Goal: Navigation & Orientation: Understand site structure

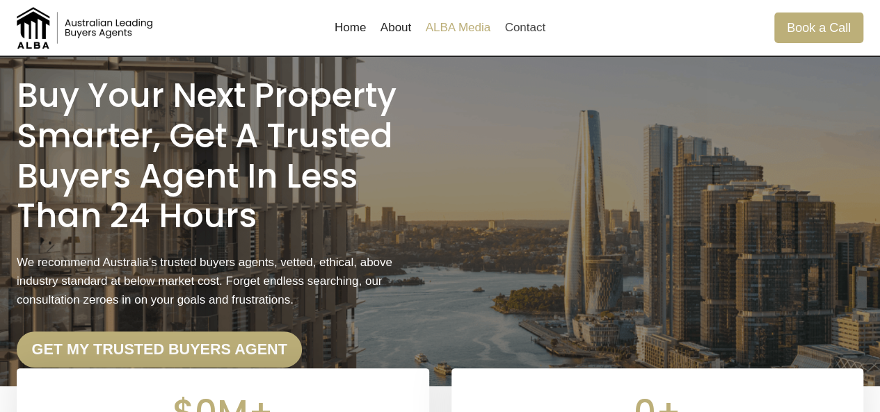
click at [446, 15] on link "ALBA Media" at bounding box center [457, 27] width 79 height 33
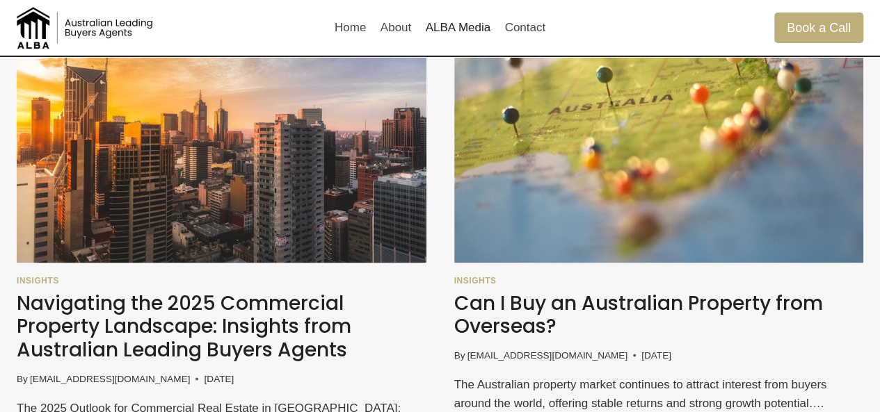
scroll to position [556, 0]
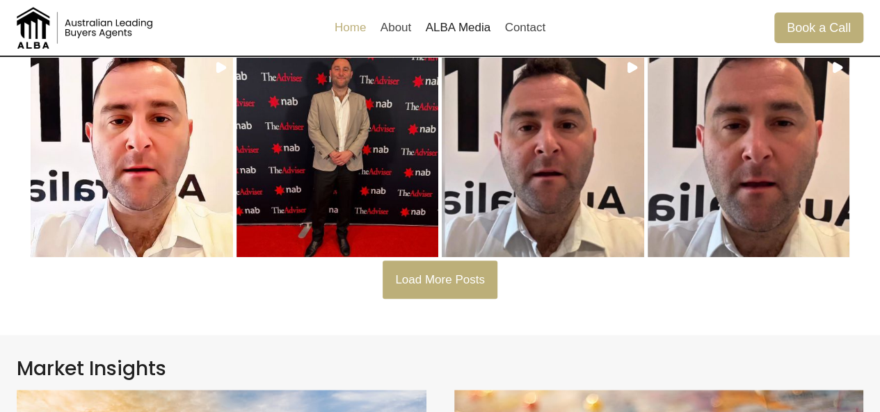
click at [371, 27] on link "Home" at bounding box center [351, 27] width 46 height 33
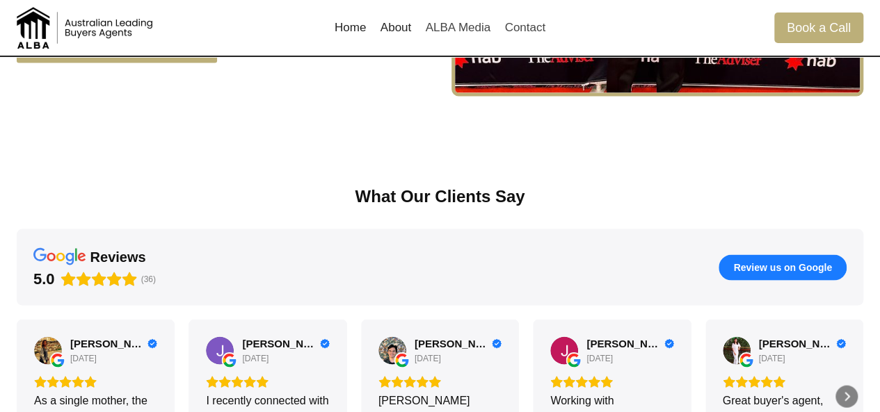
scroll to position [1321, 0]
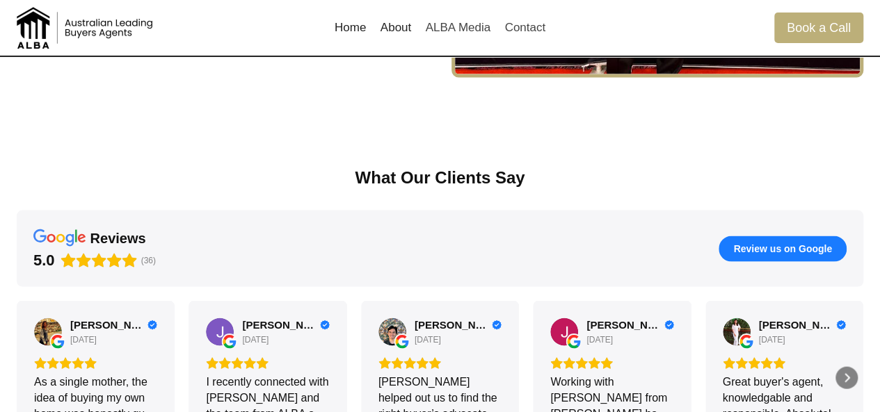
click at [396, 26] on link "About" at bounding box center [395, 27] width 45 height 33
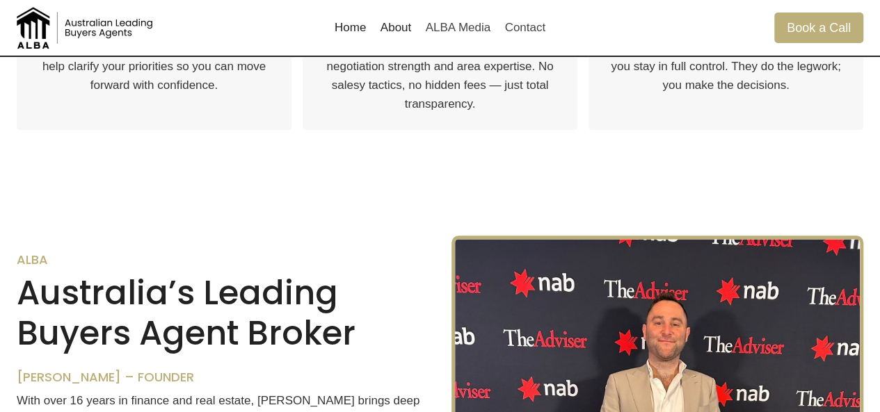
scroll to position [1029, 0]
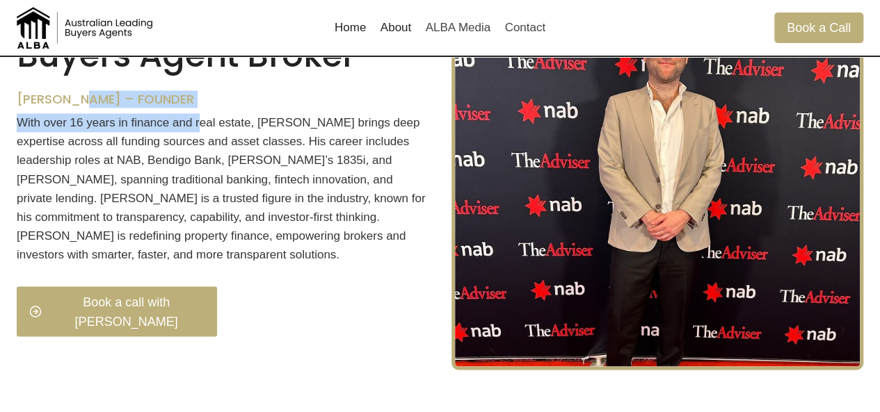
drag, startPoint x: 196, startPoint y: 127, endPoint x: 86, endPoint y: 120, distance: 110.0
click at [86, 120] on div "ALBA Australia’s Leading Buyers Agent Broker Thomas Mifsud – Founder With over …" at bounding box center [223, 164] width 412 height 380
click at [93, 107] on h6 "Thomas Mifsud – Founder" at bounding box center [223, 99] width 412 height 15
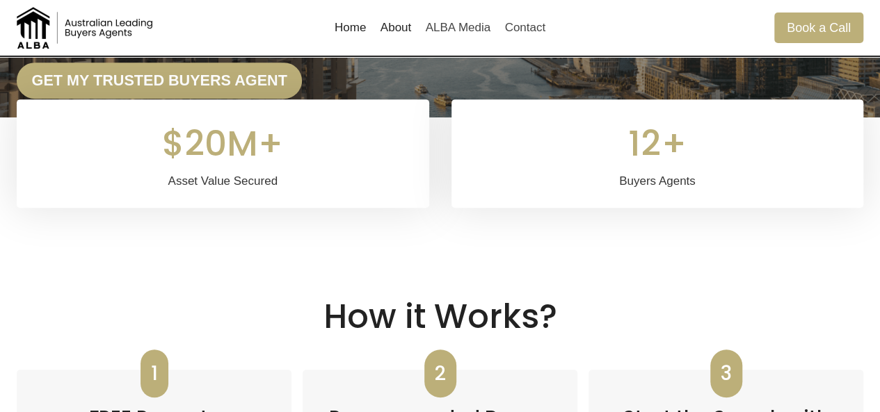
scroll to position [0, 0]
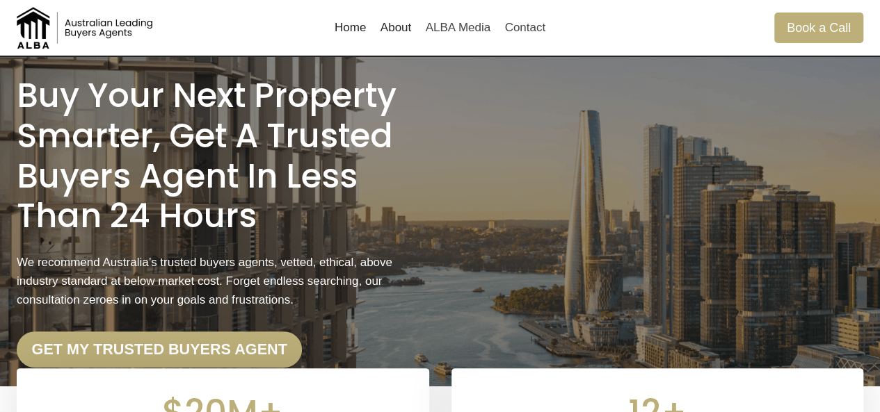
drag, startPoint x: 215, startPoint y: 259, endPoint x: 291, endPoint y: -42, distance: 311.2
click at [280, 225] on h1 "Buy Your Next Property Smarter, Get a Trusted Buyers Agent in less than 24 Hours" at bounding box center [223, 156] width 412 height 160
drag, startPoint x: 126, startPoint y: 282, endPoint x: 328, endPoint y: 298, distance: 203.0
click at [327, 298] on p "We recommend Australia’s trusted buyers agents, vetted, ethical, above industry…" at bounding box center [223, 281] width 412 height 57
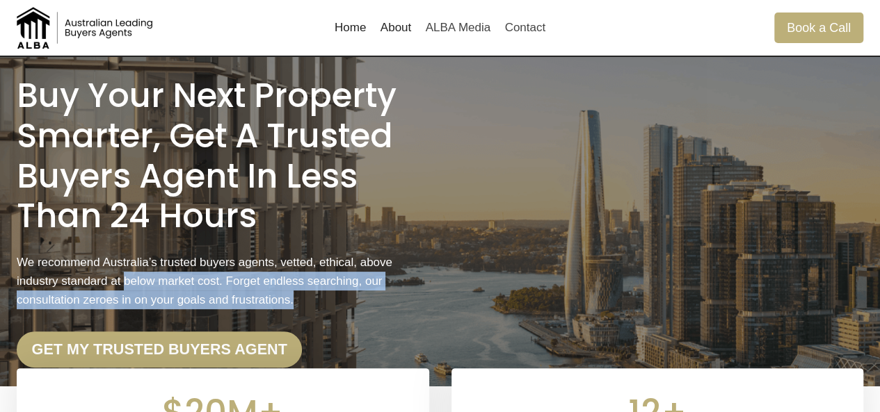
click at [328, 298] on p "We recommend Australia’s trusted buyers agents, vetted, ethical, above industry…" at bounding box center [223, 281] width 412 height 57
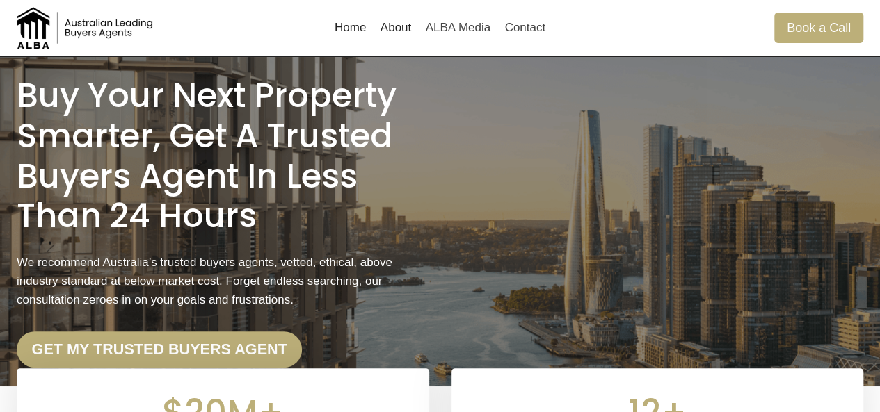
click at [340, 298] on p "We recommend Australia’s trusted buyers agents, vetted, ethical, above industry…" at bounding box center [223, 281] width 412 height 57
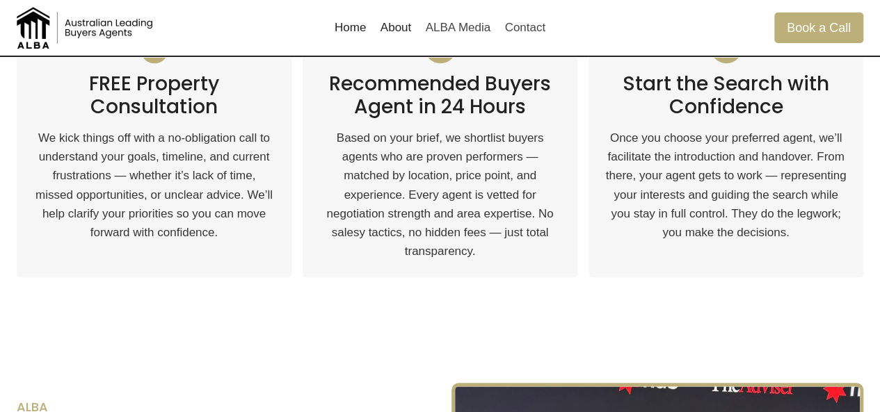
scroll to position [626, 0]
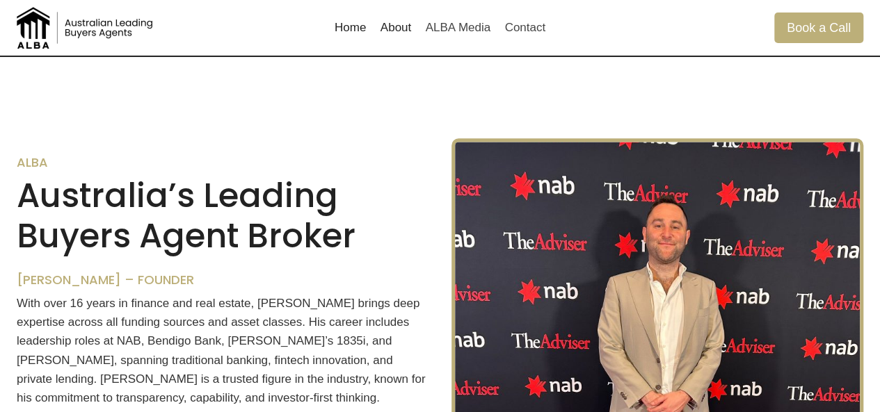
scroll to position [834, 0]
